Goal: Communication & Community: Ask a question

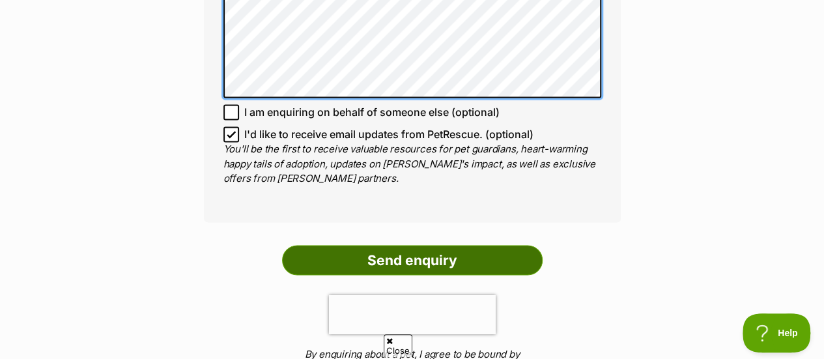
scroll to position [1003, 0]
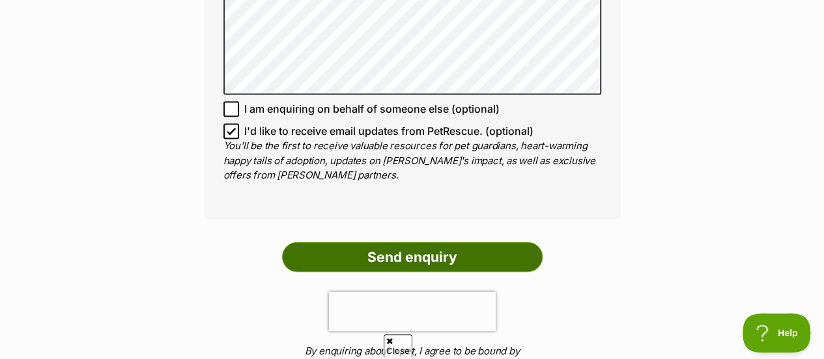
click at [387, 242] on input "Send enquiry" at bounding box center [412, 257] width 261 height 30
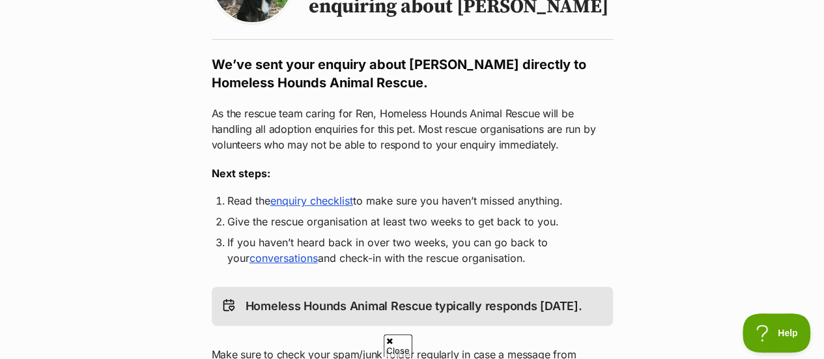
scroll to position [214, 0]
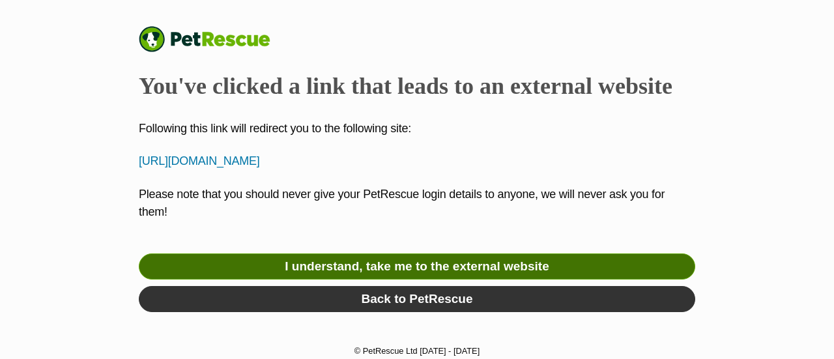
click at [418, 269] on link "I understand, take me to the external website" at bounding box center [417, 266] width 556 height 26
click at [404, 268] on link "I understand, take me to the external website" at bounding box center [417, 266] width 556 height 26
